Goal: Task Accomplishment & Management: Manage account settings

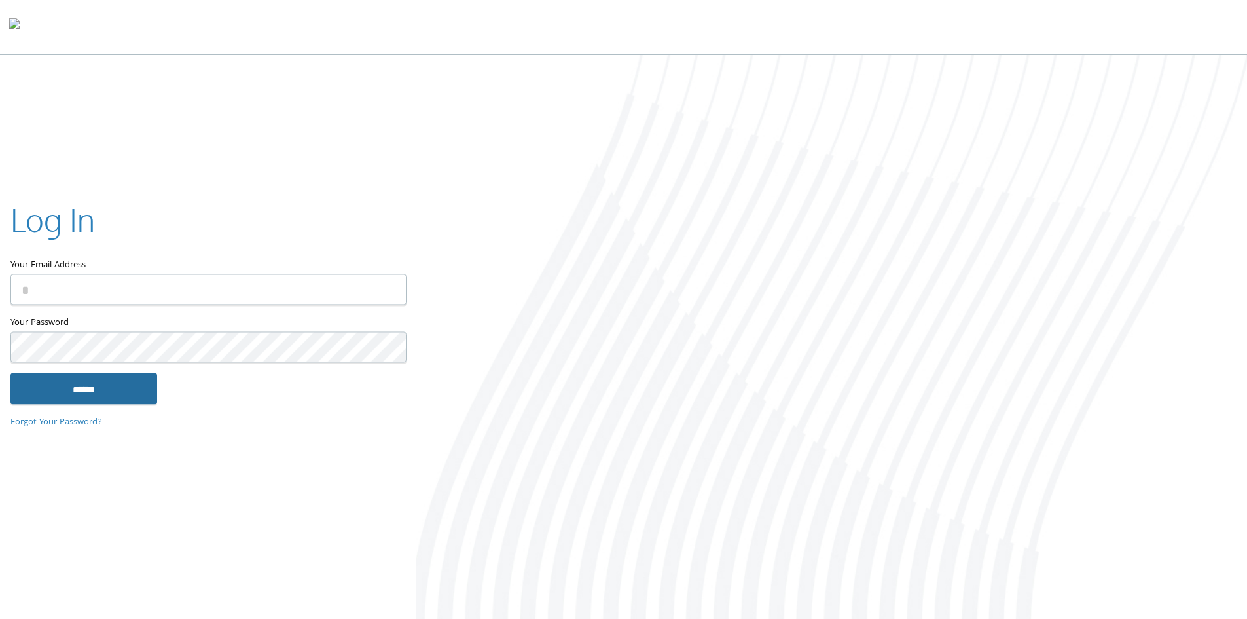
type input "**********"
click at [65, 398] on input "******" at bounding box center [83, 387] width 147 height 31
click at [84, 395] on input "******" at bounding box center [83, 387] width 147 height 31
